Goal: Task Accomplishment & Management: Use online tool/utility

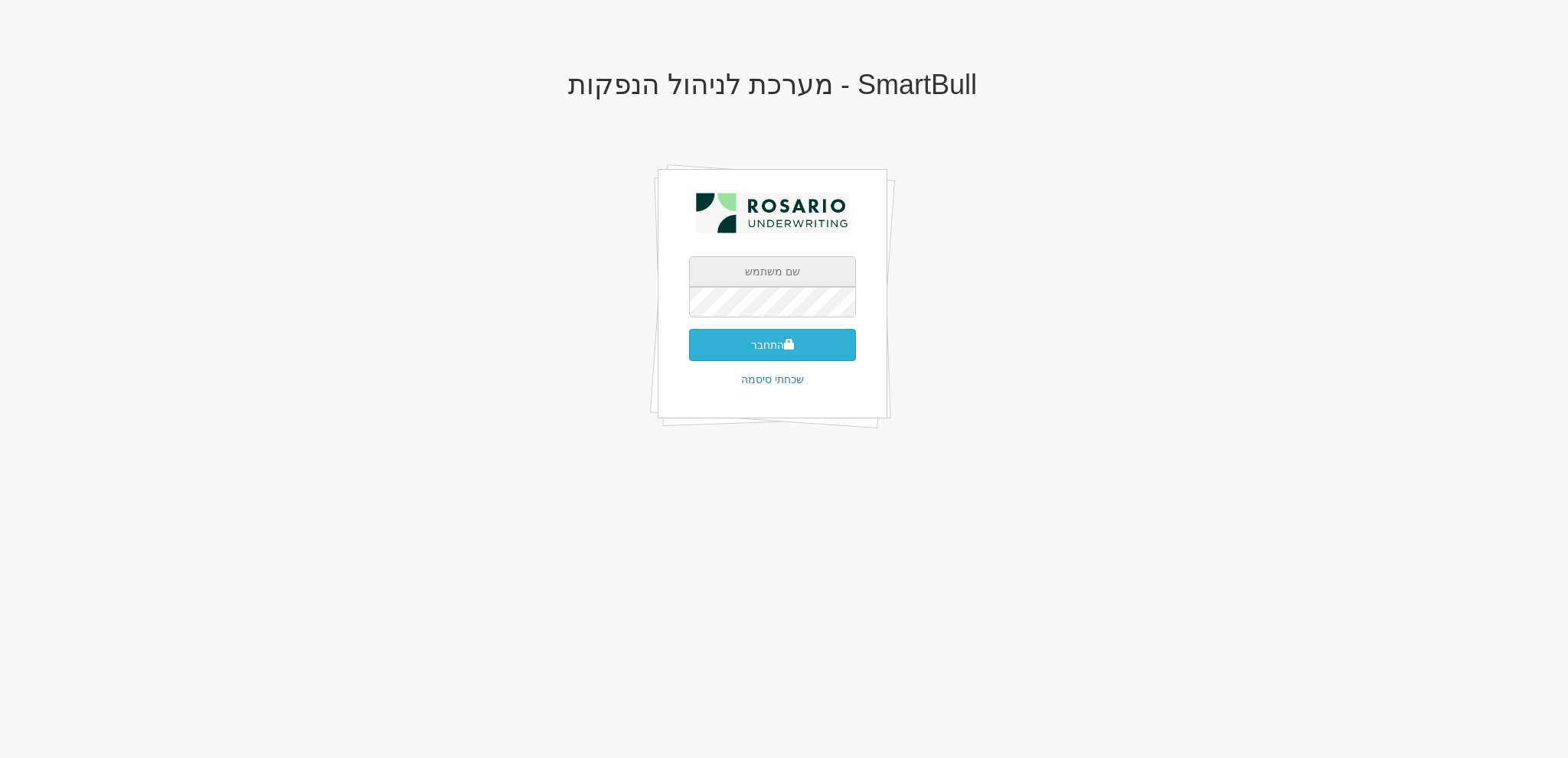
type input "[EMAIL_ADDRESS][DOMAIN_NAME]"
click at [815, 346] on button "התחבר" at bounding box center [773, 345] width 167 height 32
type input "310566"
click at [760, 353] on button "התחבר" at bounding box center [773, 368] width 167 height 32
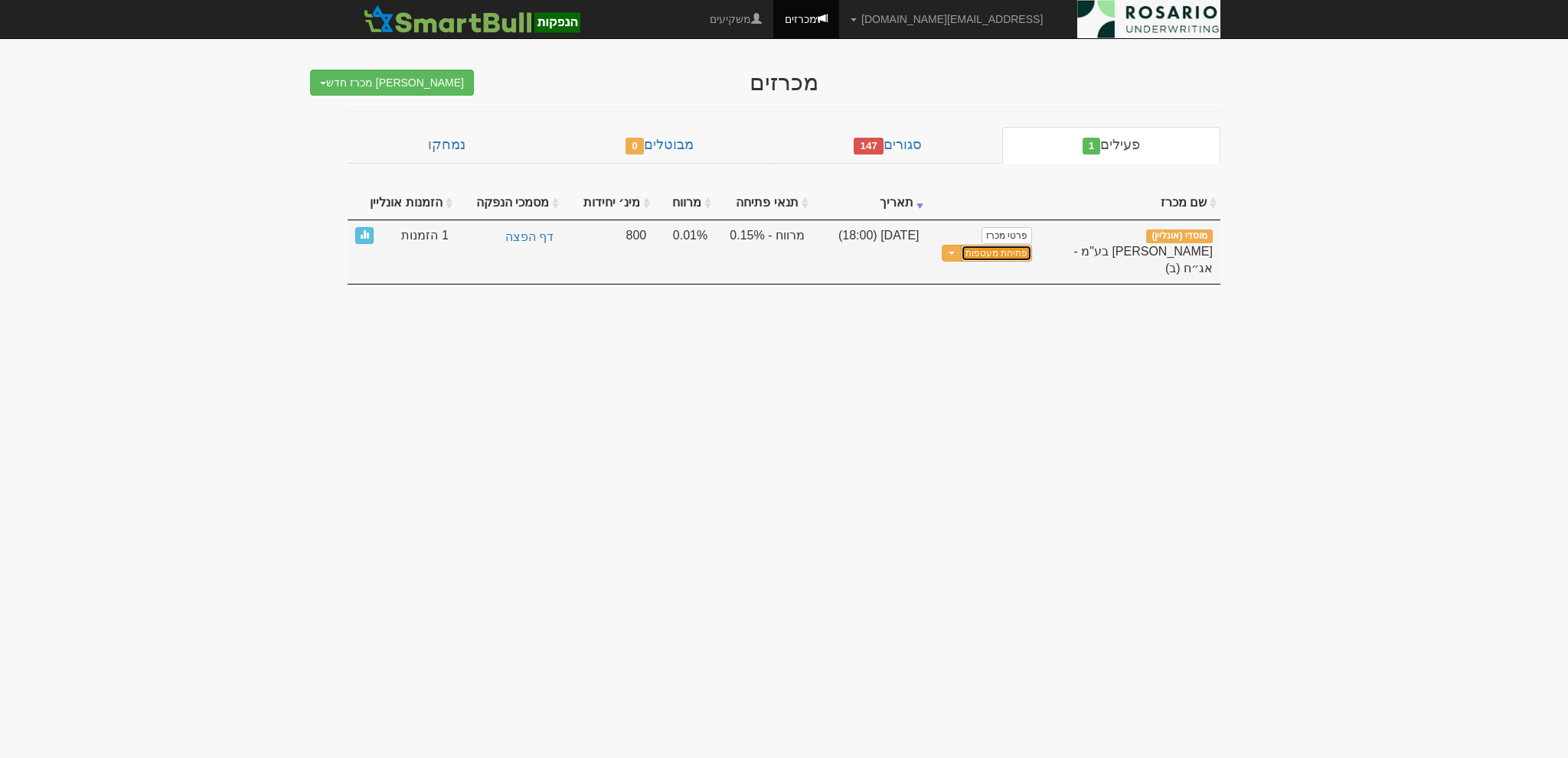
click at [974, 250] on button "פתיחת מעטפות" at bounding box center [995, 253] width 71 height 18
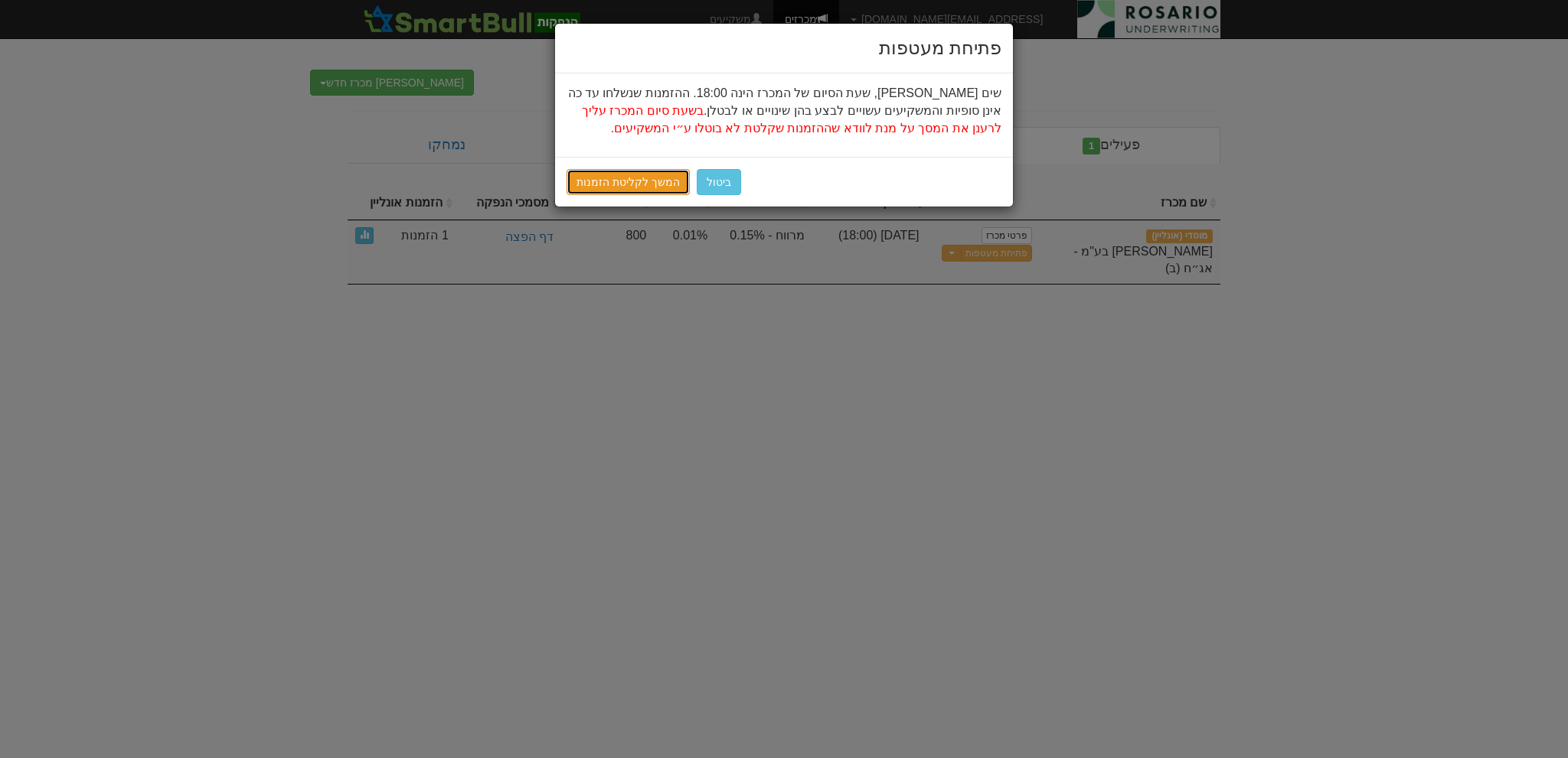
click at [626, 171] on link "המשך לקליטת הזמנות" at bounding box center [628, 181] width 123 height 26
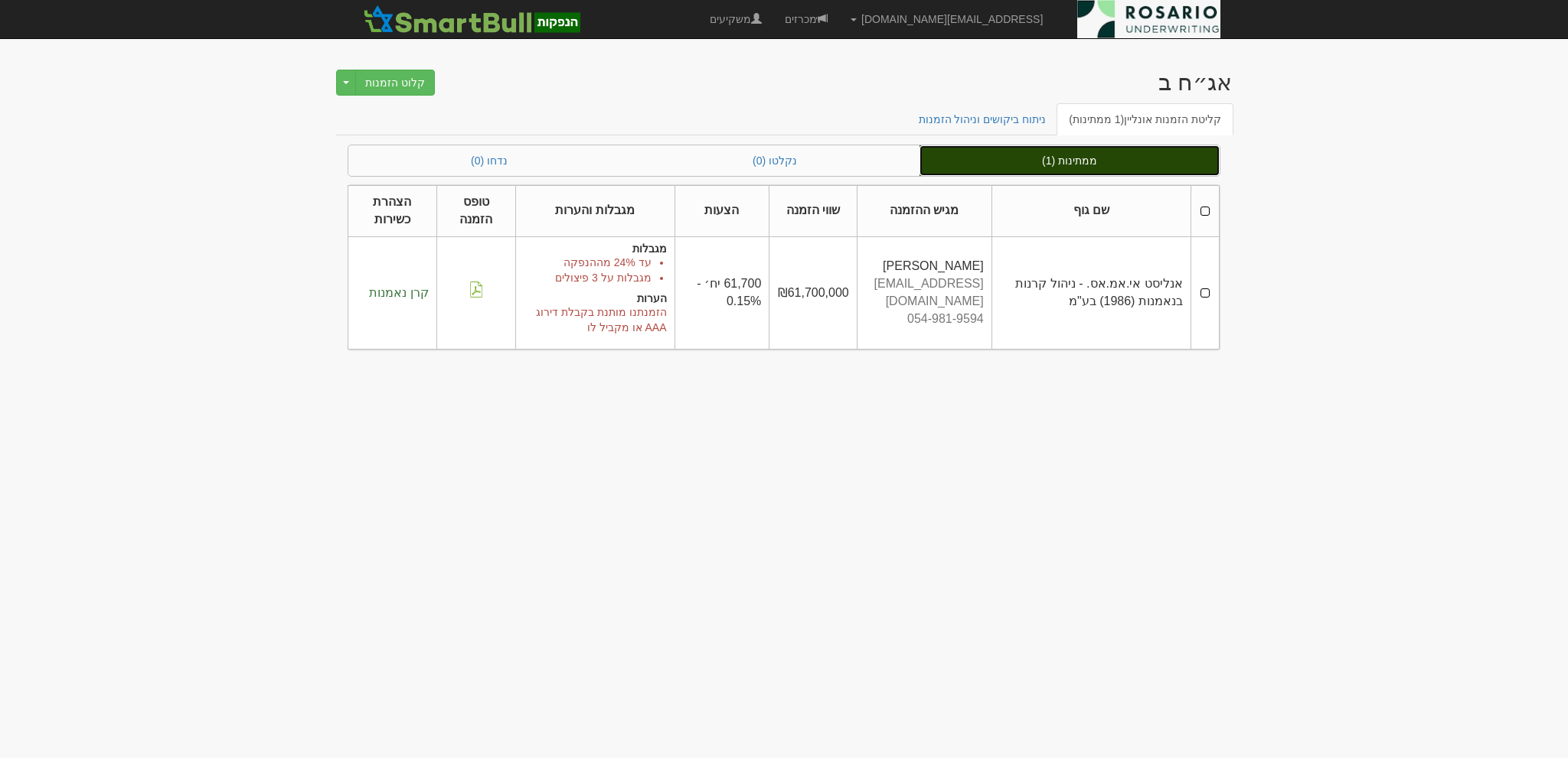
click at [1057, 165] on link "ממתינות (1)" at bounding box center [1069, 160] width 301 height 30
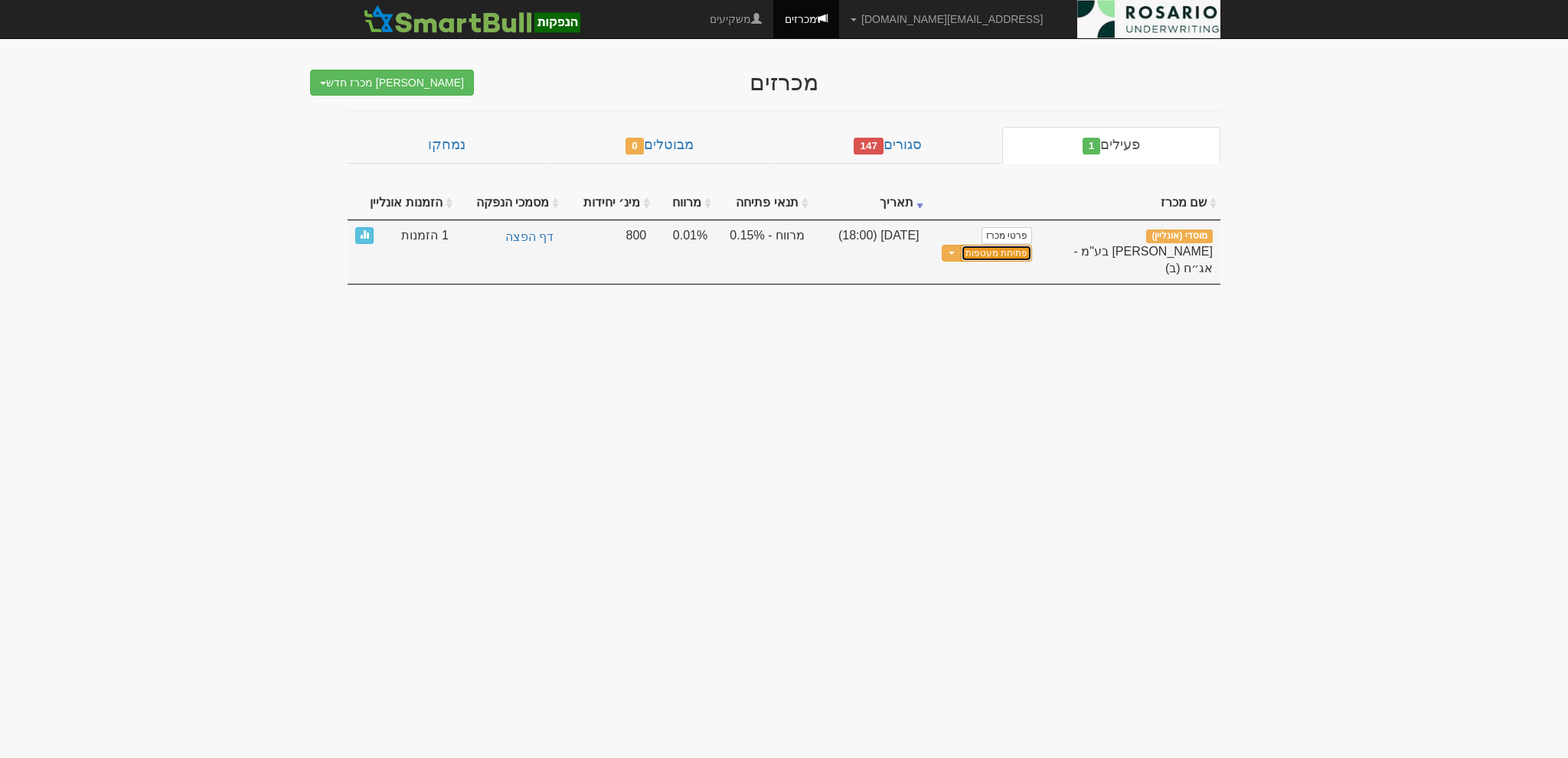
click at [1001, 247] on button "פתיחת מעטפות" at bounding box center [995, 253] width 71 height 18
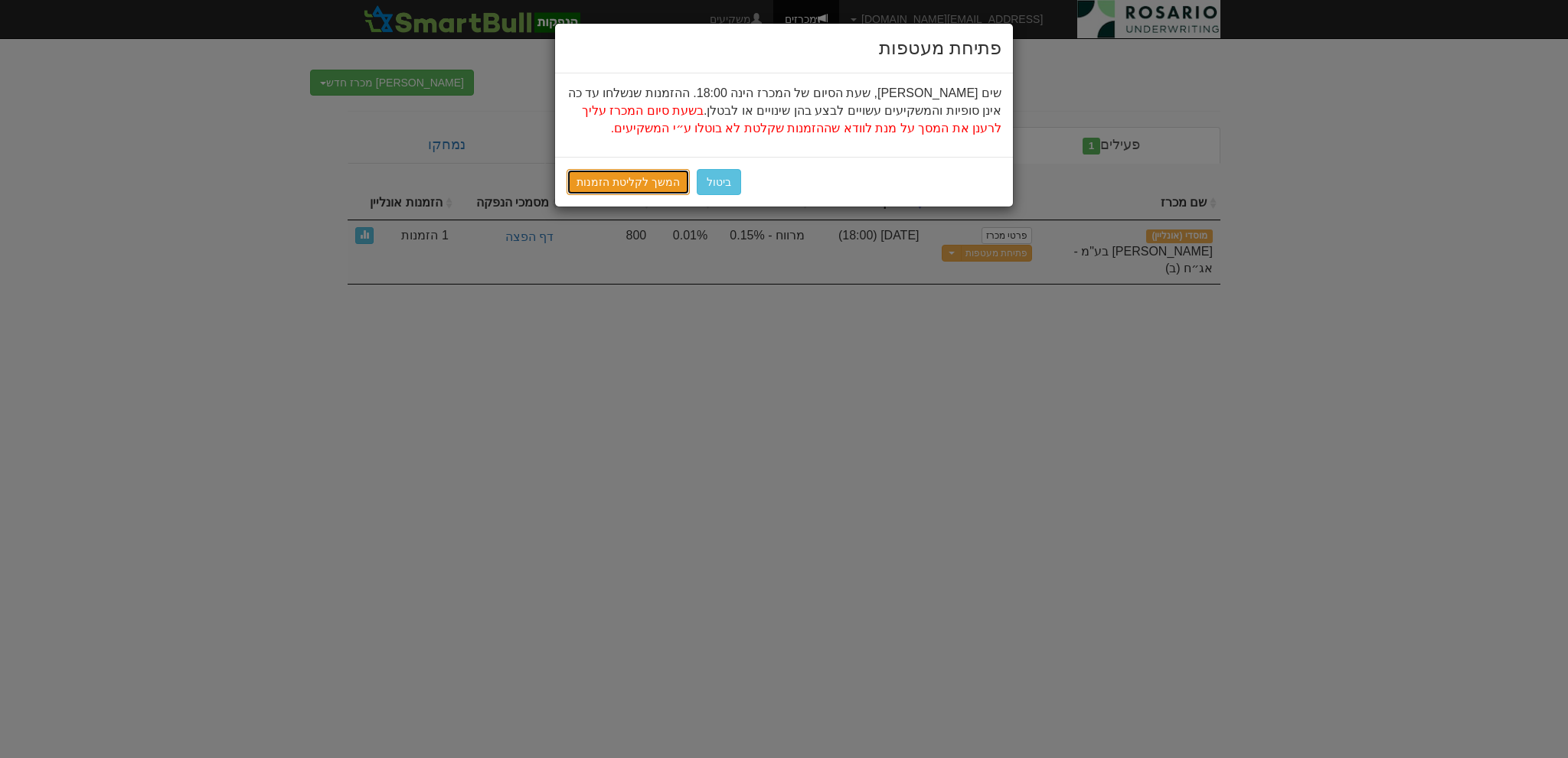
click at [634, 183] on link "המשך לקליטת הזמנות" at bounding box center [628, 181] width 123 height 26
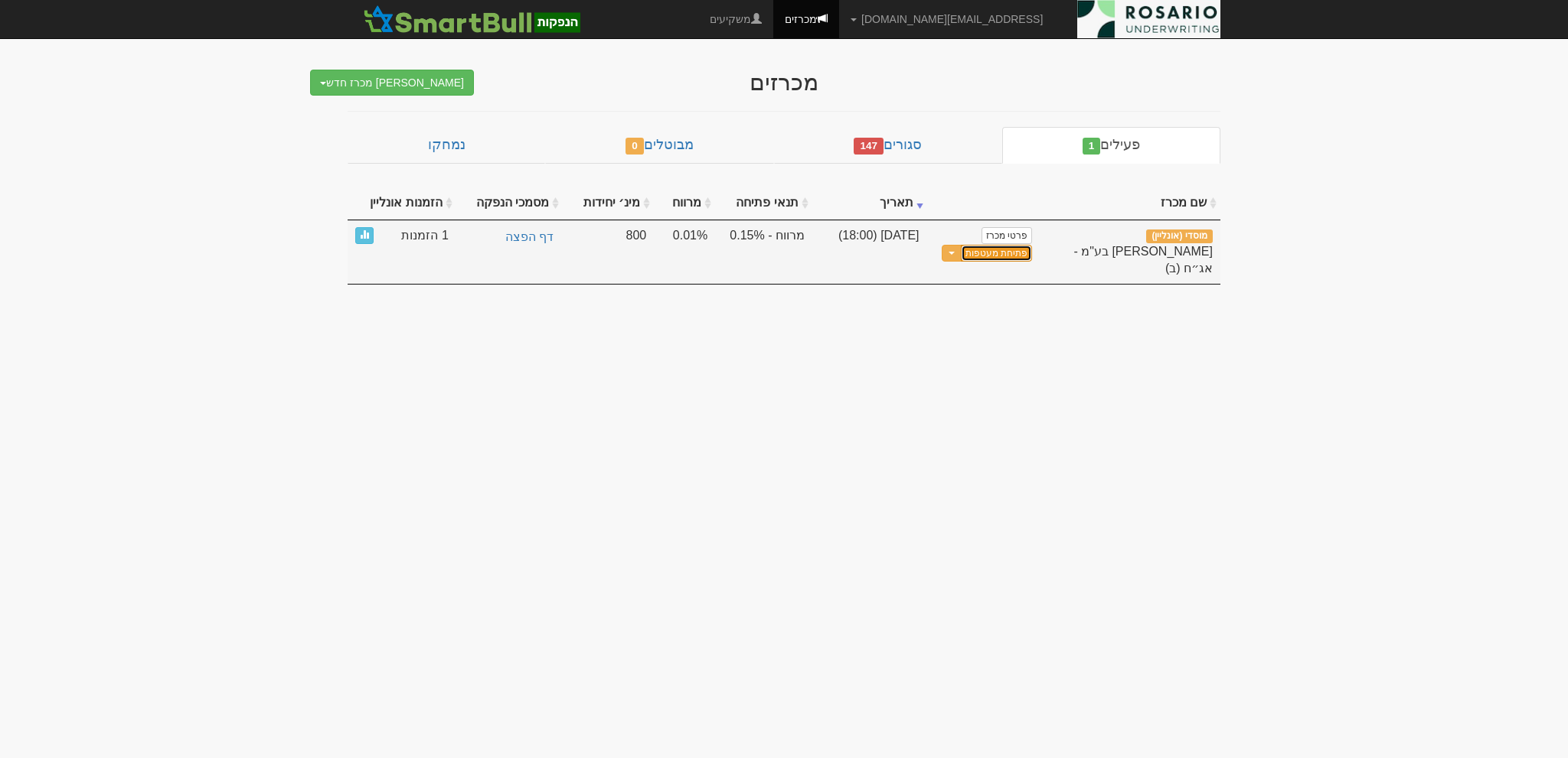
click at [1023, 252] on button "פתיחת מעטפות" at bounding box center [995, 253] width 71 height 18
click at [998, 249] on button "פתיחת מעטפות" at bounding box center [995, 253] width 71 height 18
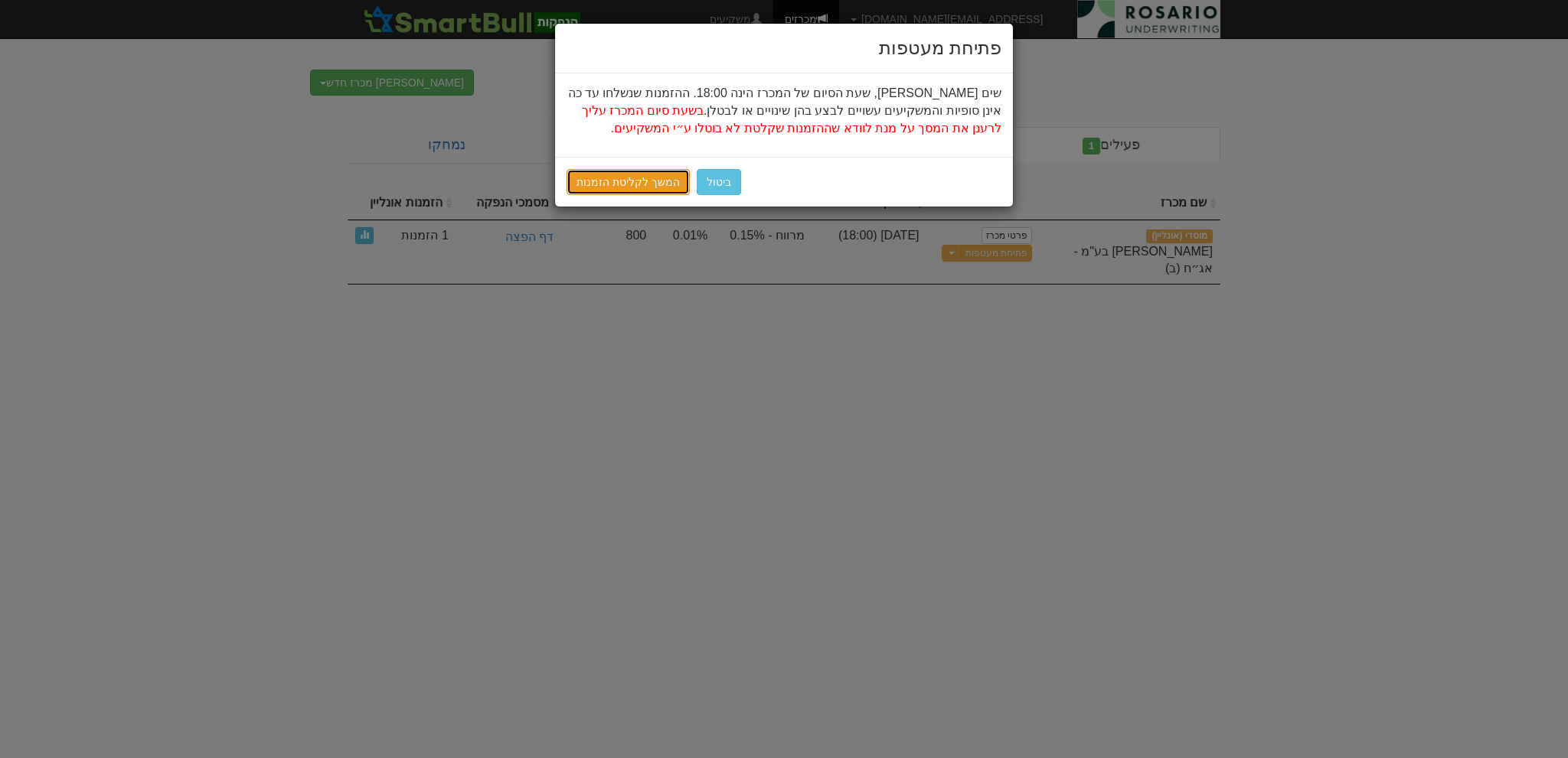
click at [637, 181] on link "המשך לקליטת הזמנות" at bounding box center [628, 181] width 123 height 26
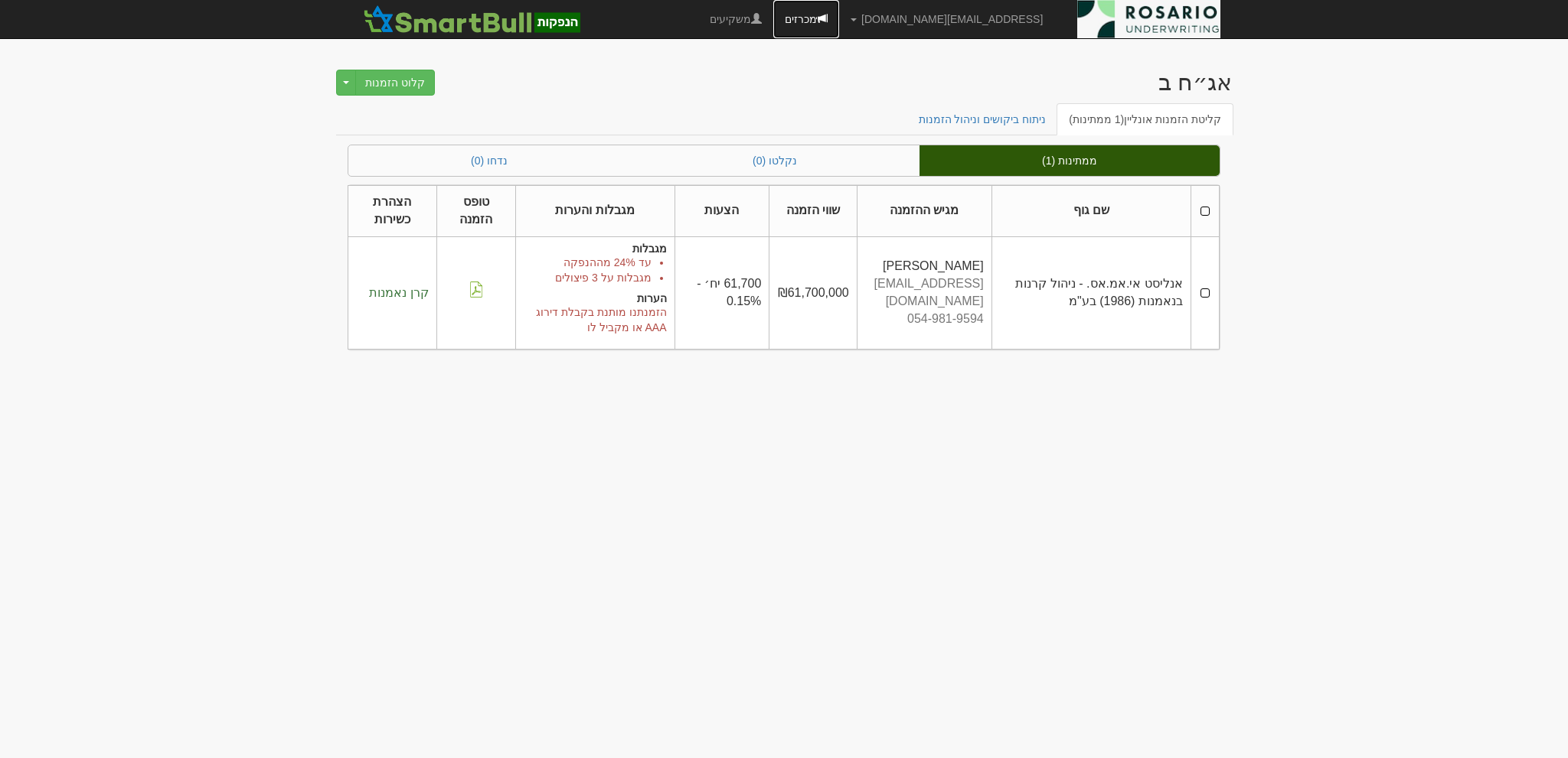
click at [839, 22] on link "מכרזים" at bounding box center [805, 19] width 65 height 38
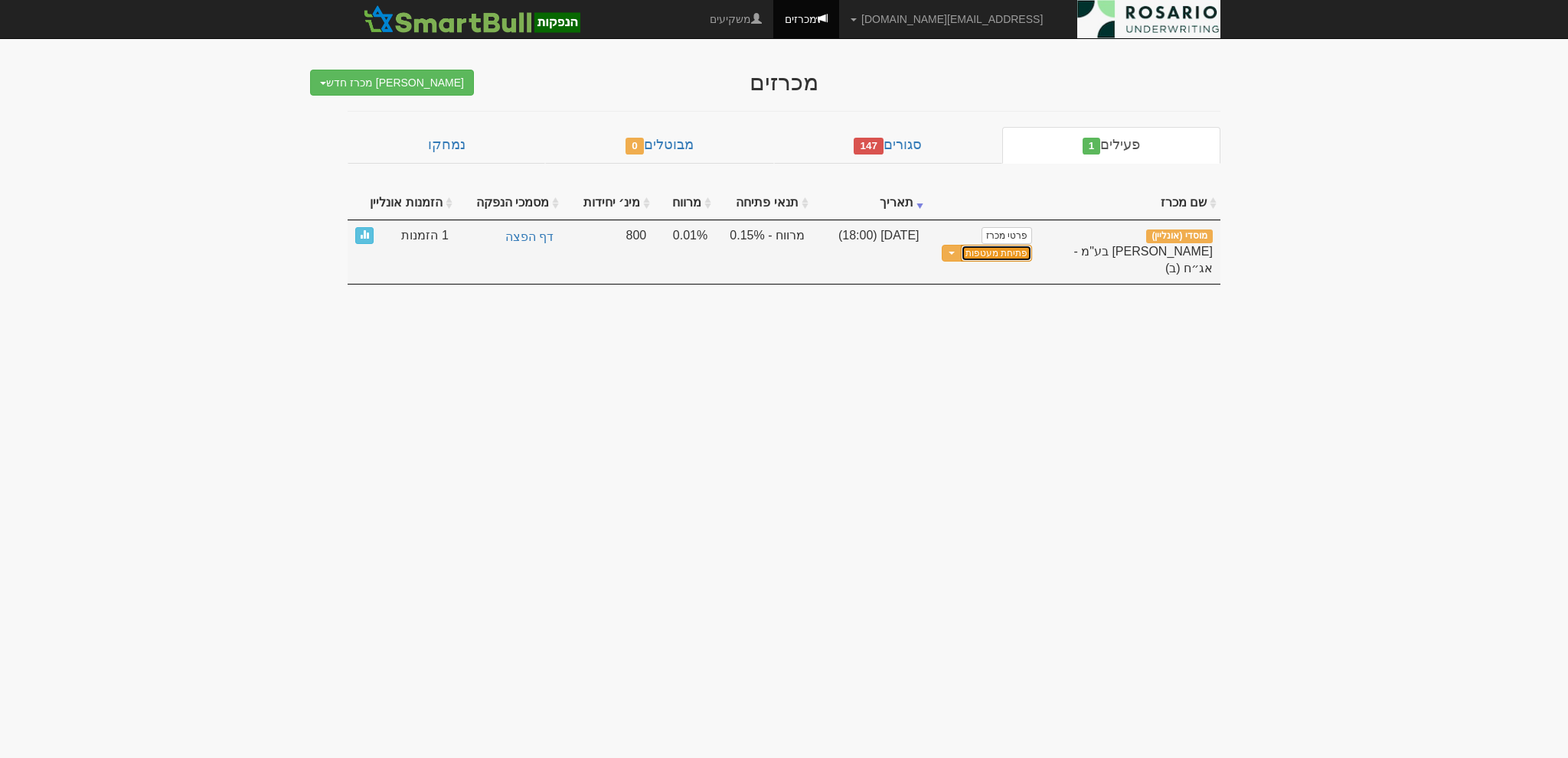
click at [986, 250] on button "פתיחת מעטפות" at bounding box center [995, 253] width 71 height 18
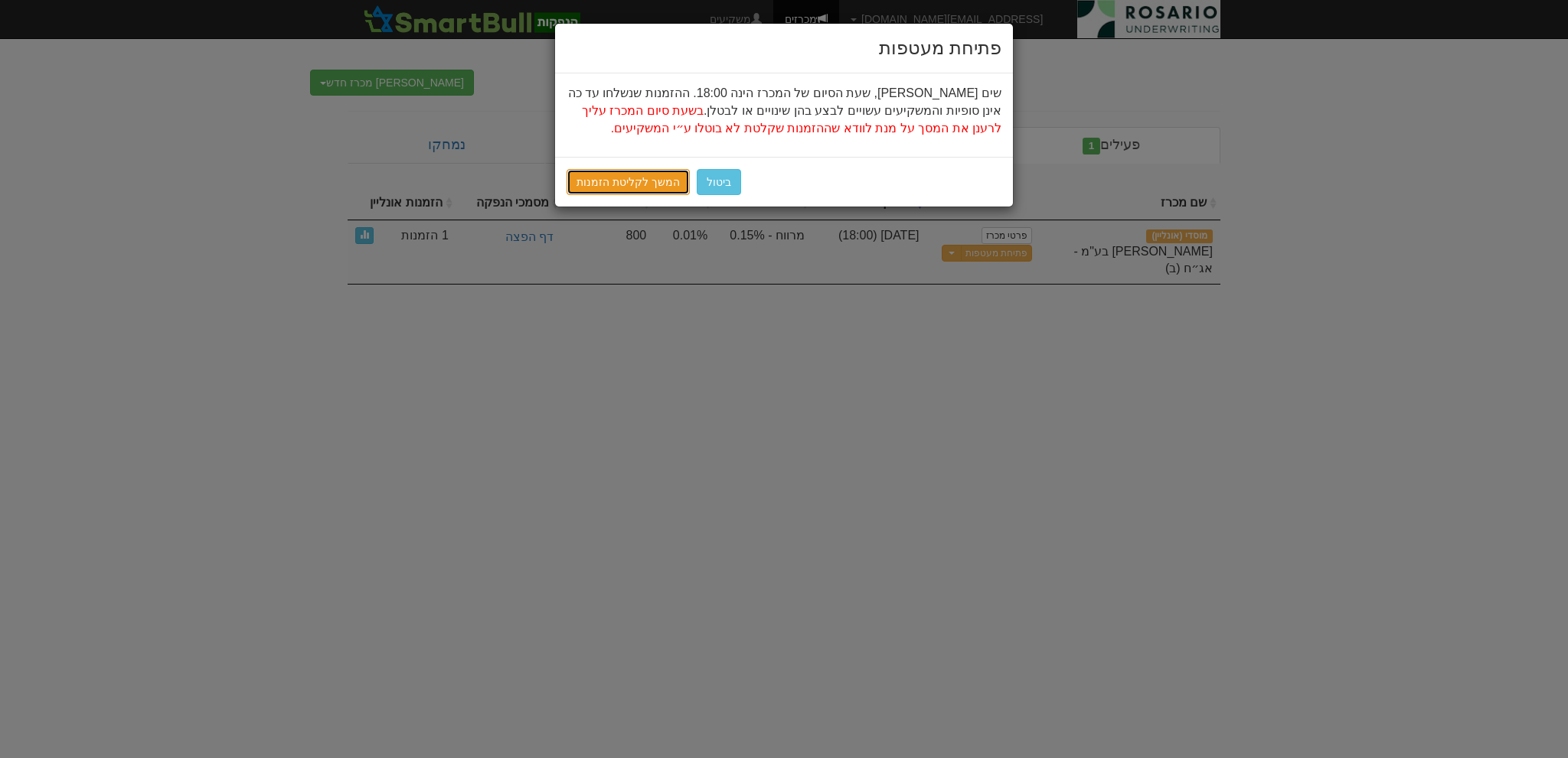
click at [640, 173] on link "המשך לקליטת הזמנות" at bounding box center [628, 181] width 123 height 26
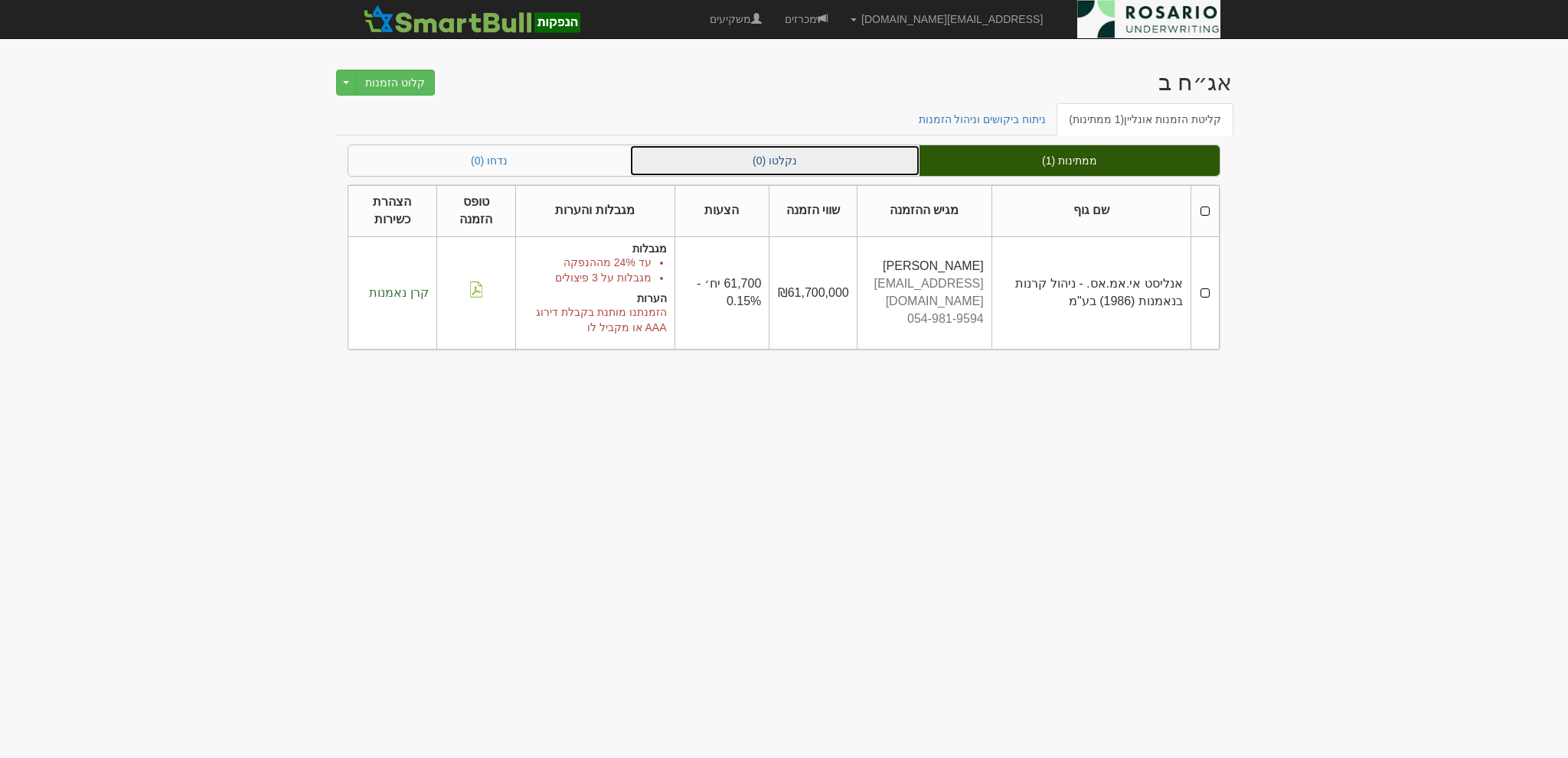
click at [747, 168] on link "נקלטו (0)" at bounding box center [775, 160] width 289 height 30
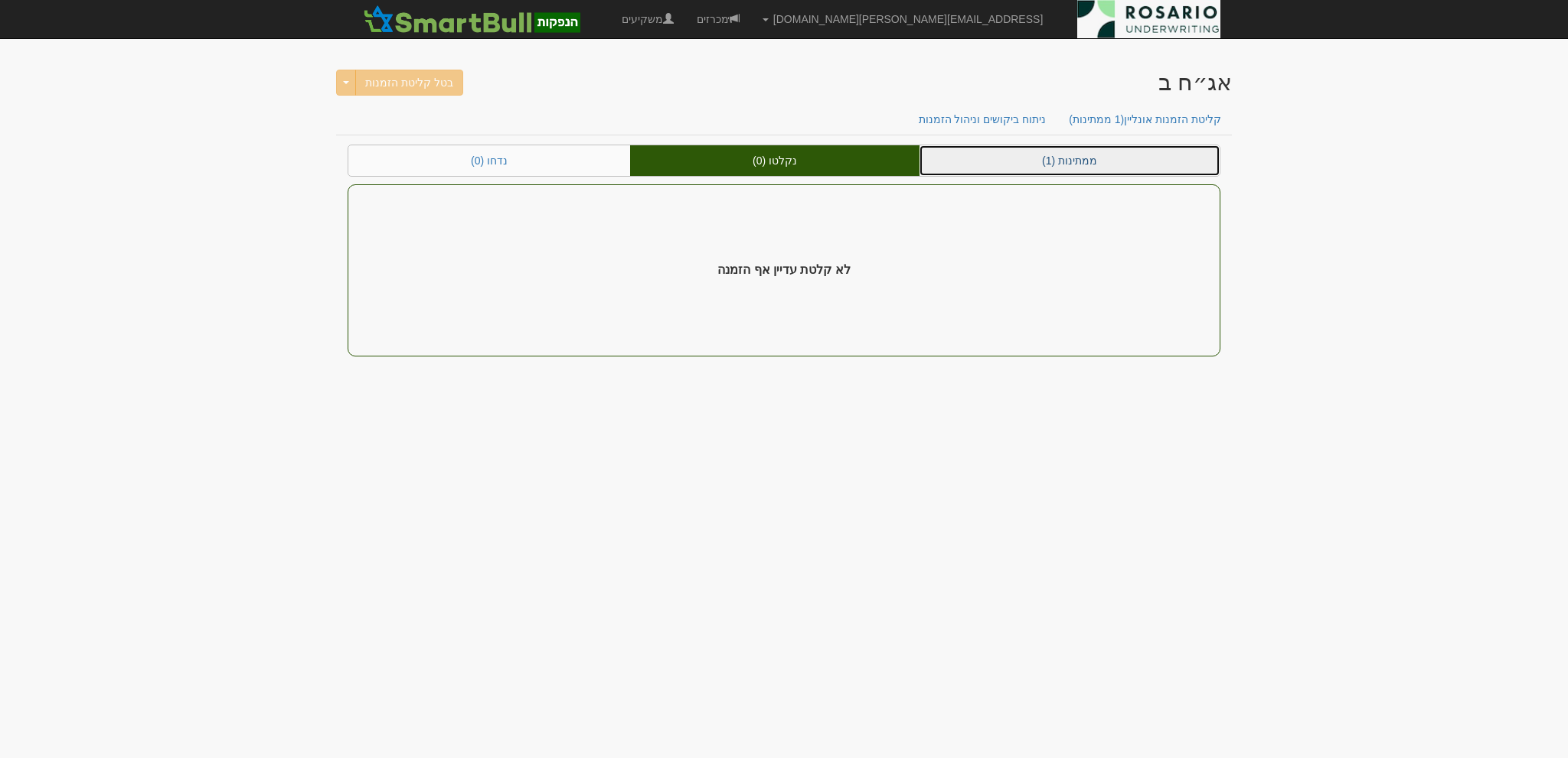
click at [1079, 171] on link "ממתינות (1)" at bounding box center [1069, 160] width 301 height 30
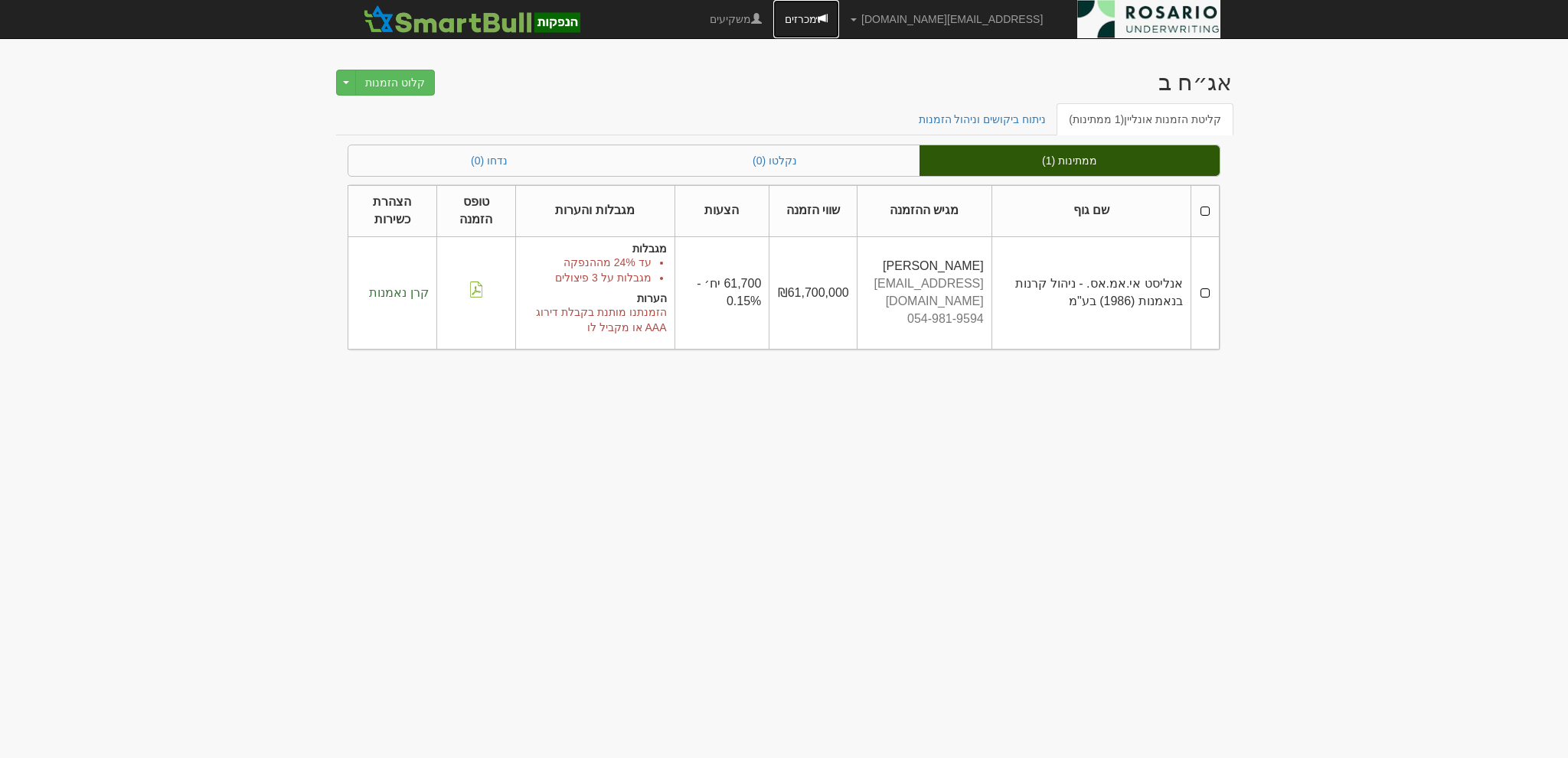
click at [839, 27] on link "מכרזים" at bounding box center [805, 19] width 65 height 38
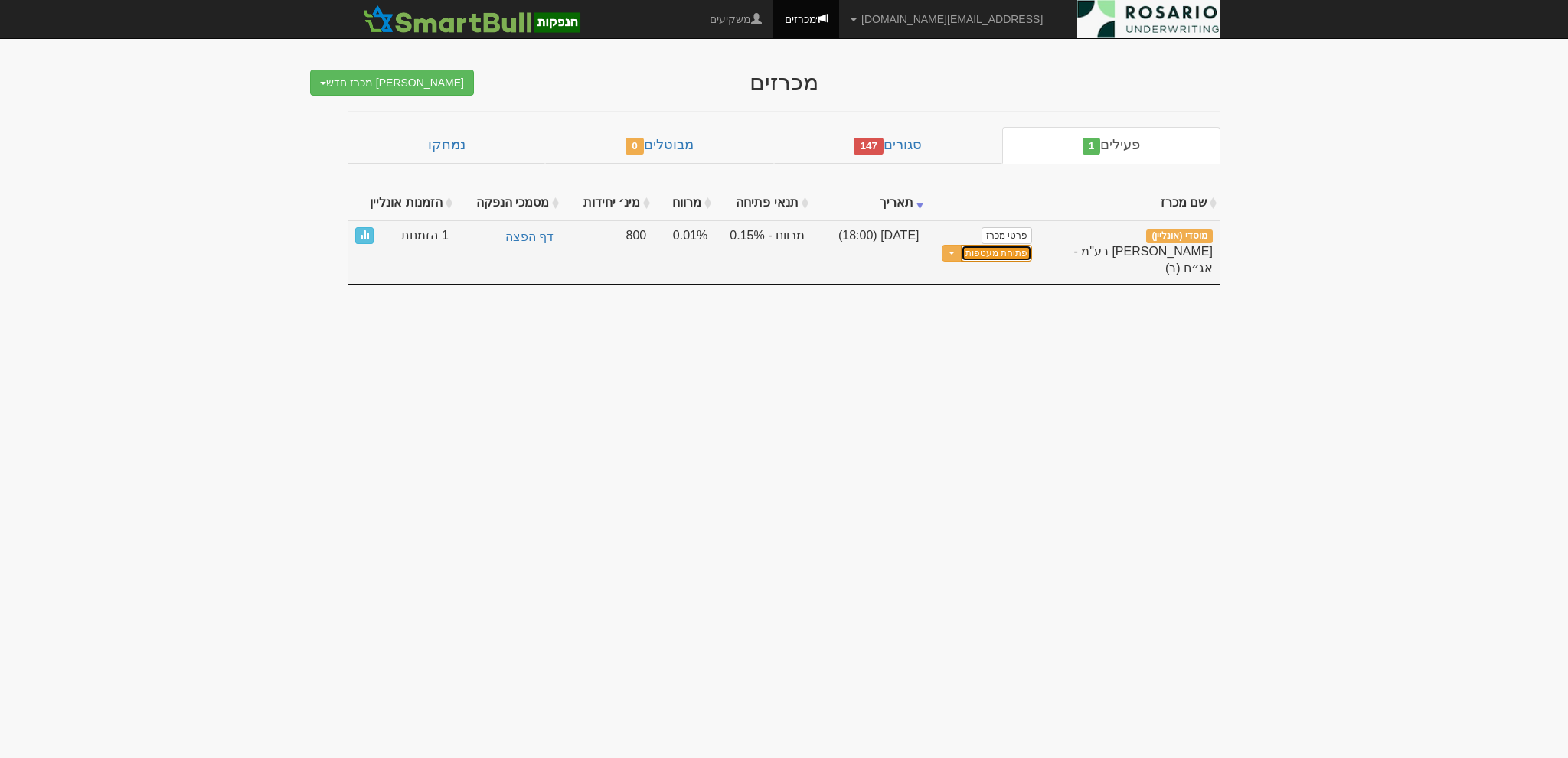
click at [990, 253] on button "פתיחת מעטפות" at bounding box center [995, 253] width 71 height 18
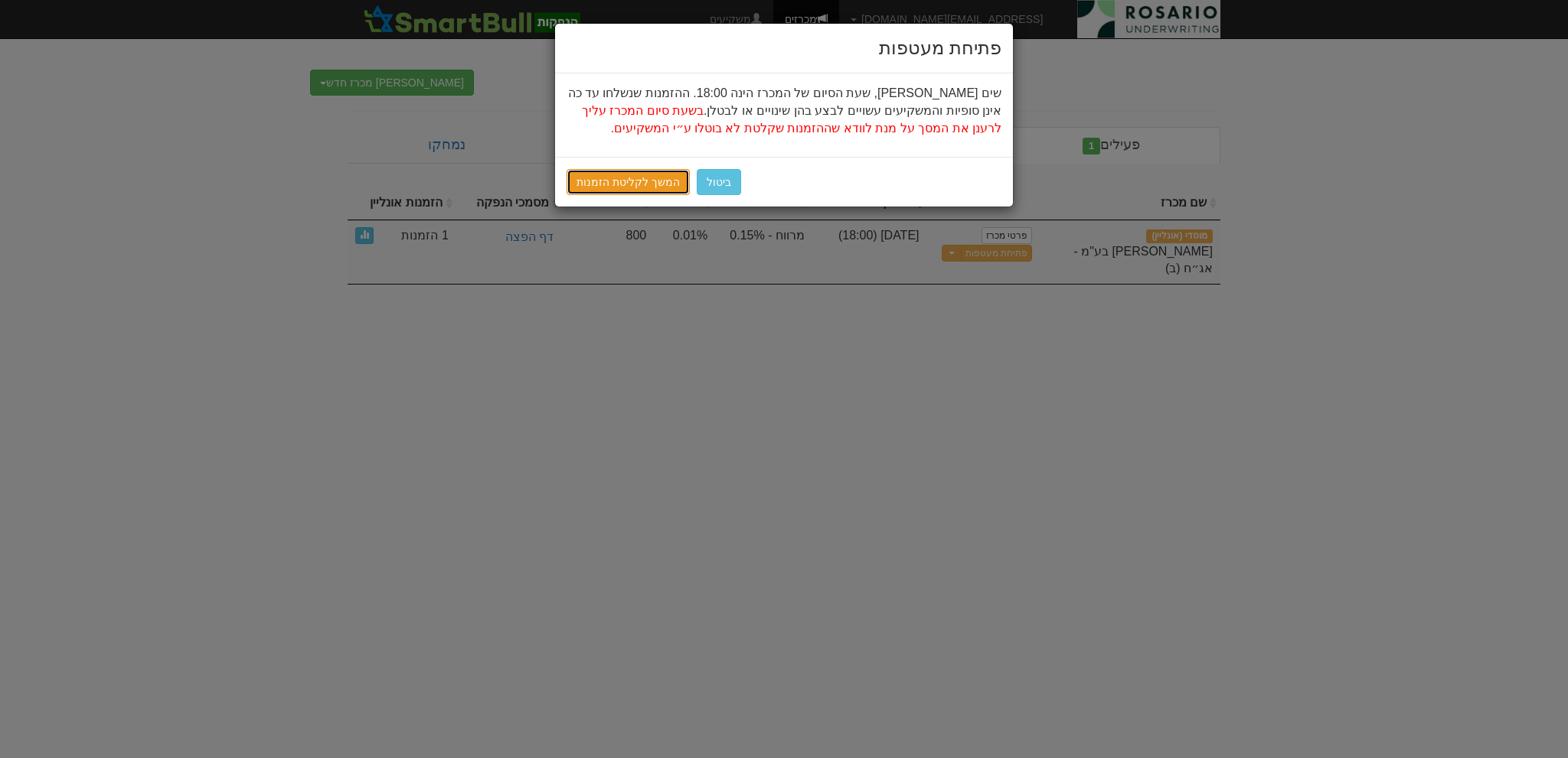
click at [624, 177] on link "המשך לקליטת הזמנות" at bounding box center [628, 181] width 123 height 26
